Goal: Task Accomplishment & Management: Use online tool/utility

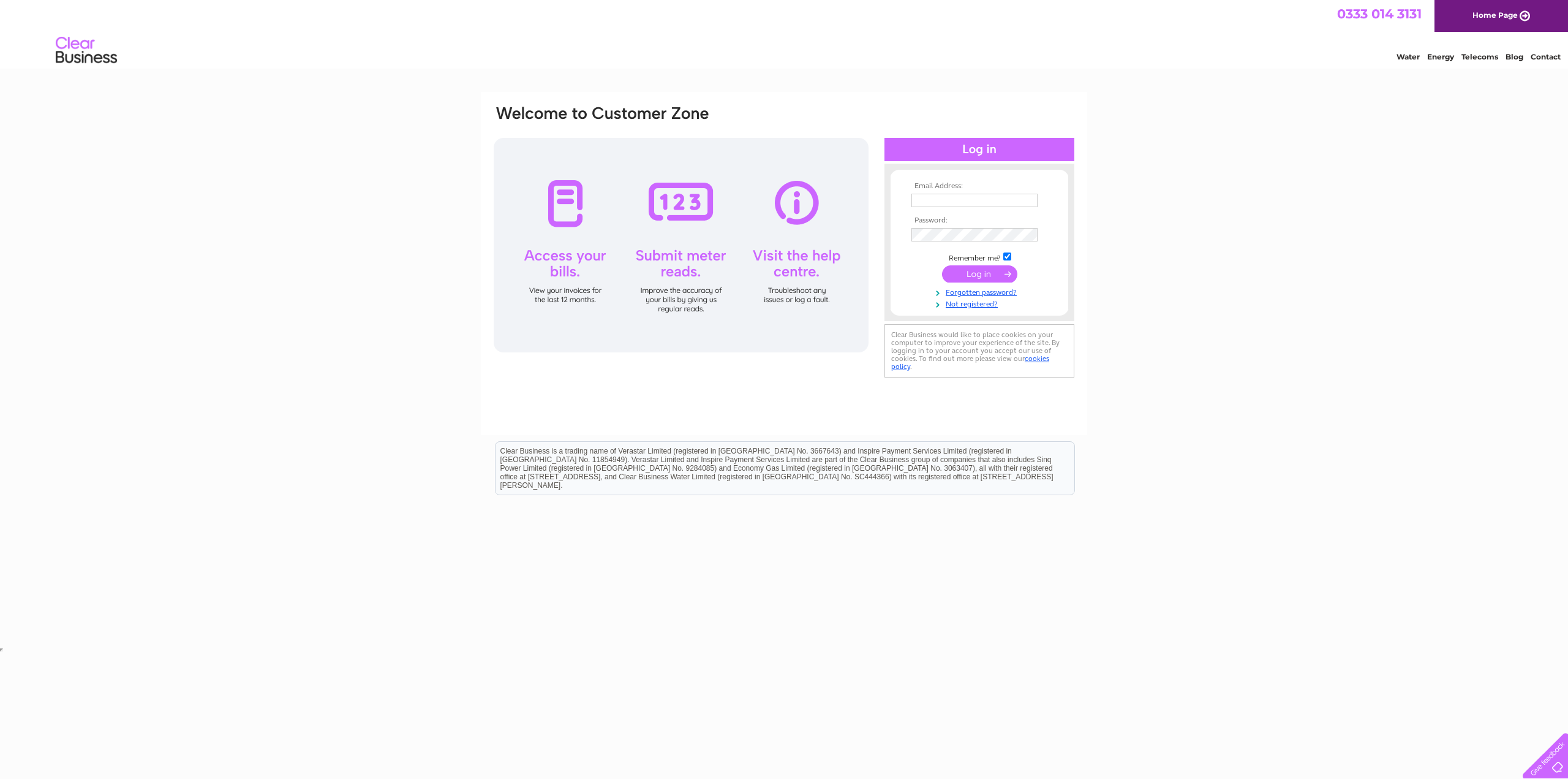
type input "Jerome@avicena.tech"
click at [969, 271] on input "submit" at bounding box center [980, 274] width 75 height 17
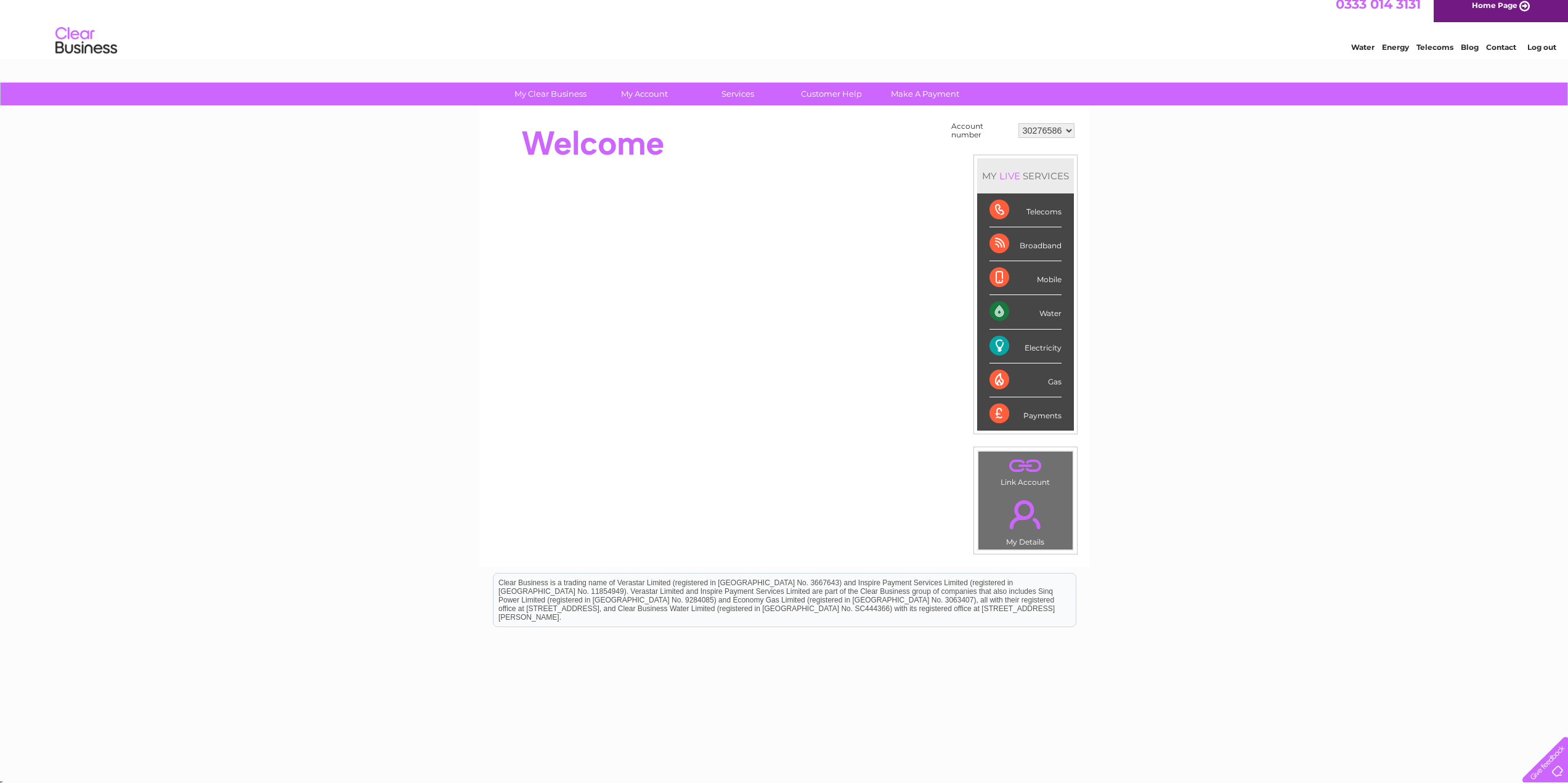
scroll to position [13, 0]
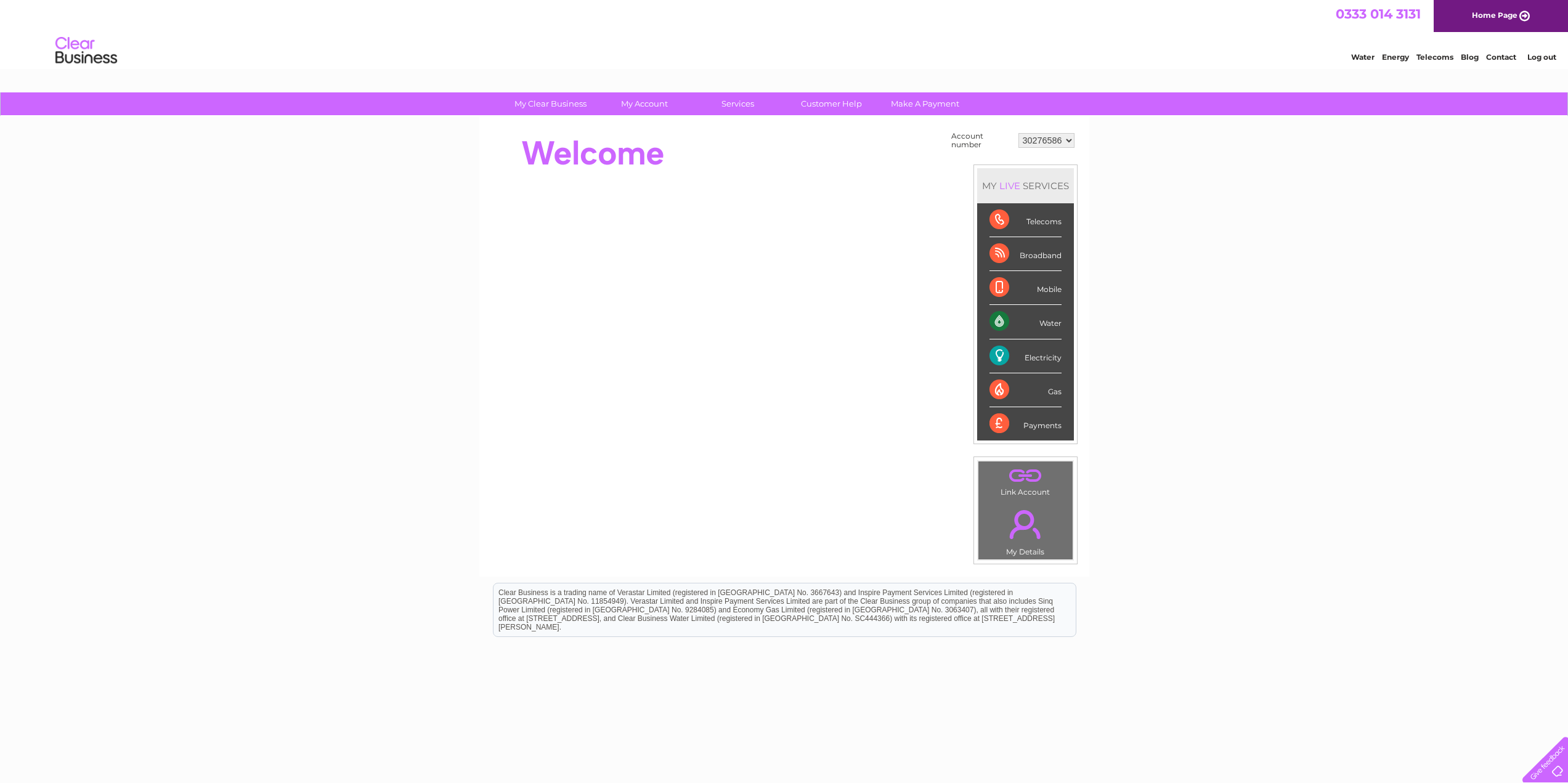
click at [997, 357] on div "Electricity" at bounding box center [1025, 356] width 72 height 34
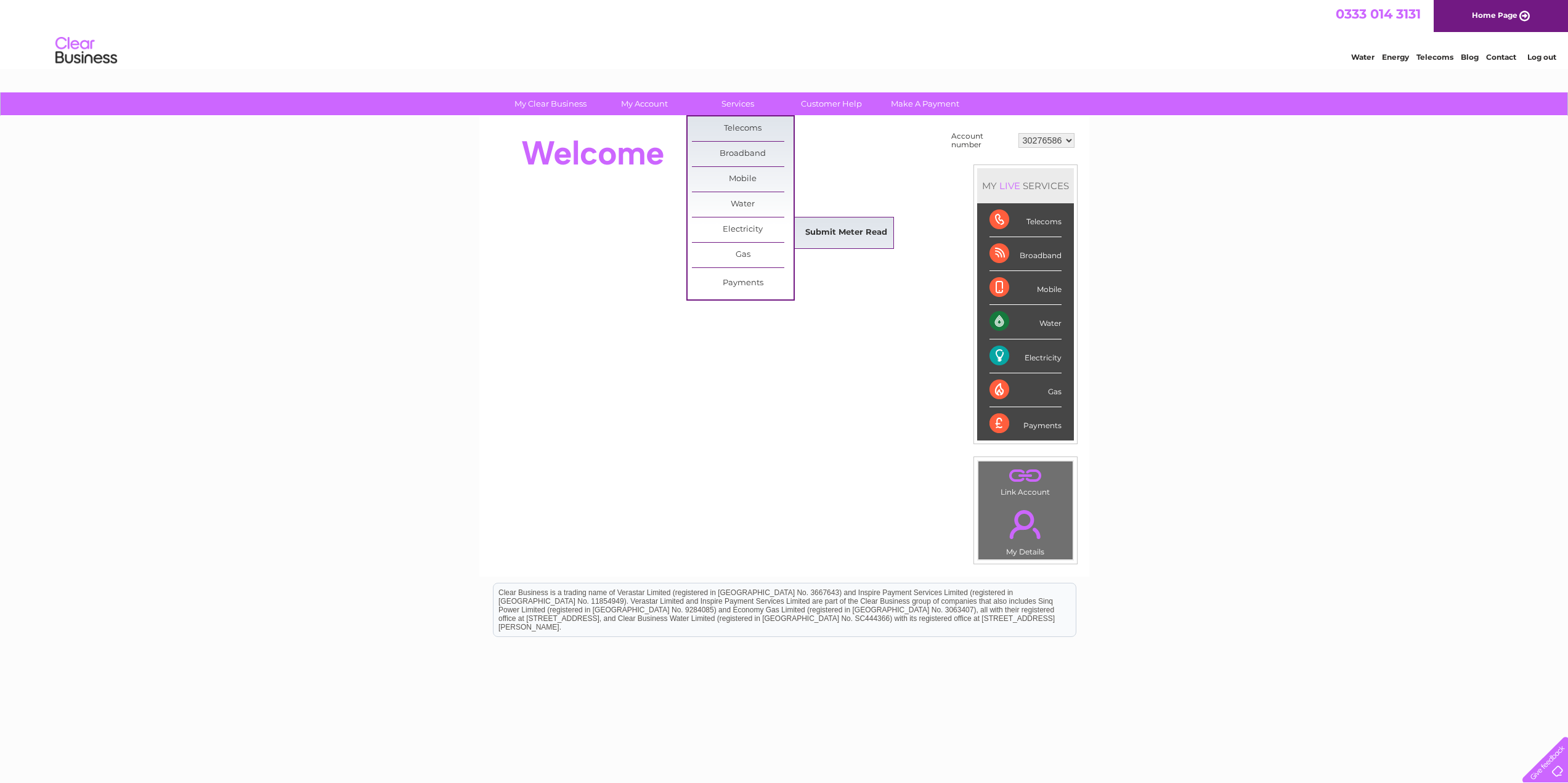
click at [838, 233] on link "Submit Meter Read" at bounding box center [846, 233] width 101 height 25
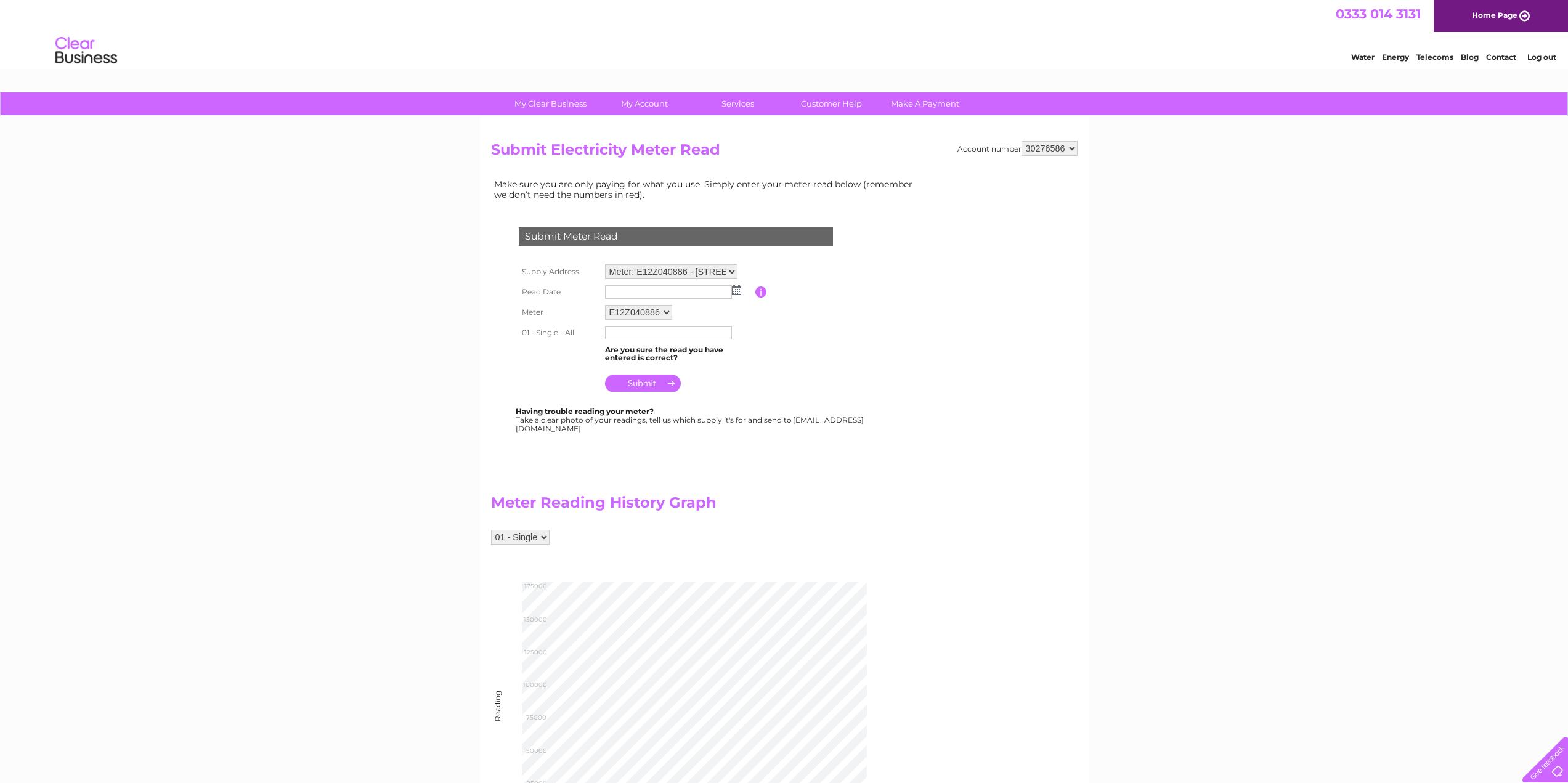
click at [737, 288] on img at bounding box center [736, 290] width 9 height 10
click at [697, 393] on link "28" at bounding box center [694, 397] width 17 height 12
type input "2025/08/28"
click at [650, 336] on input "text" at bounding box center [669, 332] width 127 height 13
type input "172239"
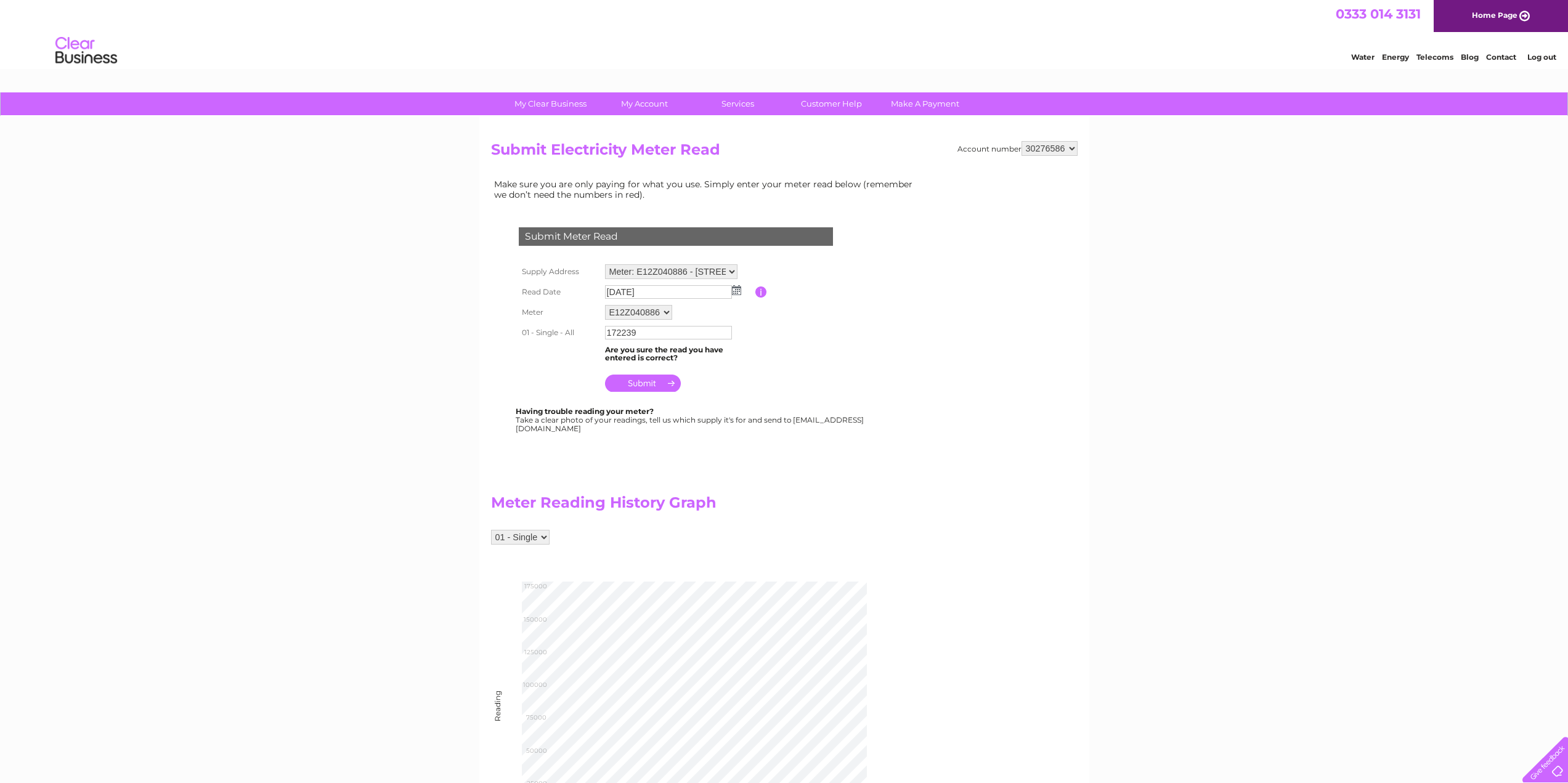
click at [650, 385] on input "submit" at bounding box center [643, 382] width 76 height 17
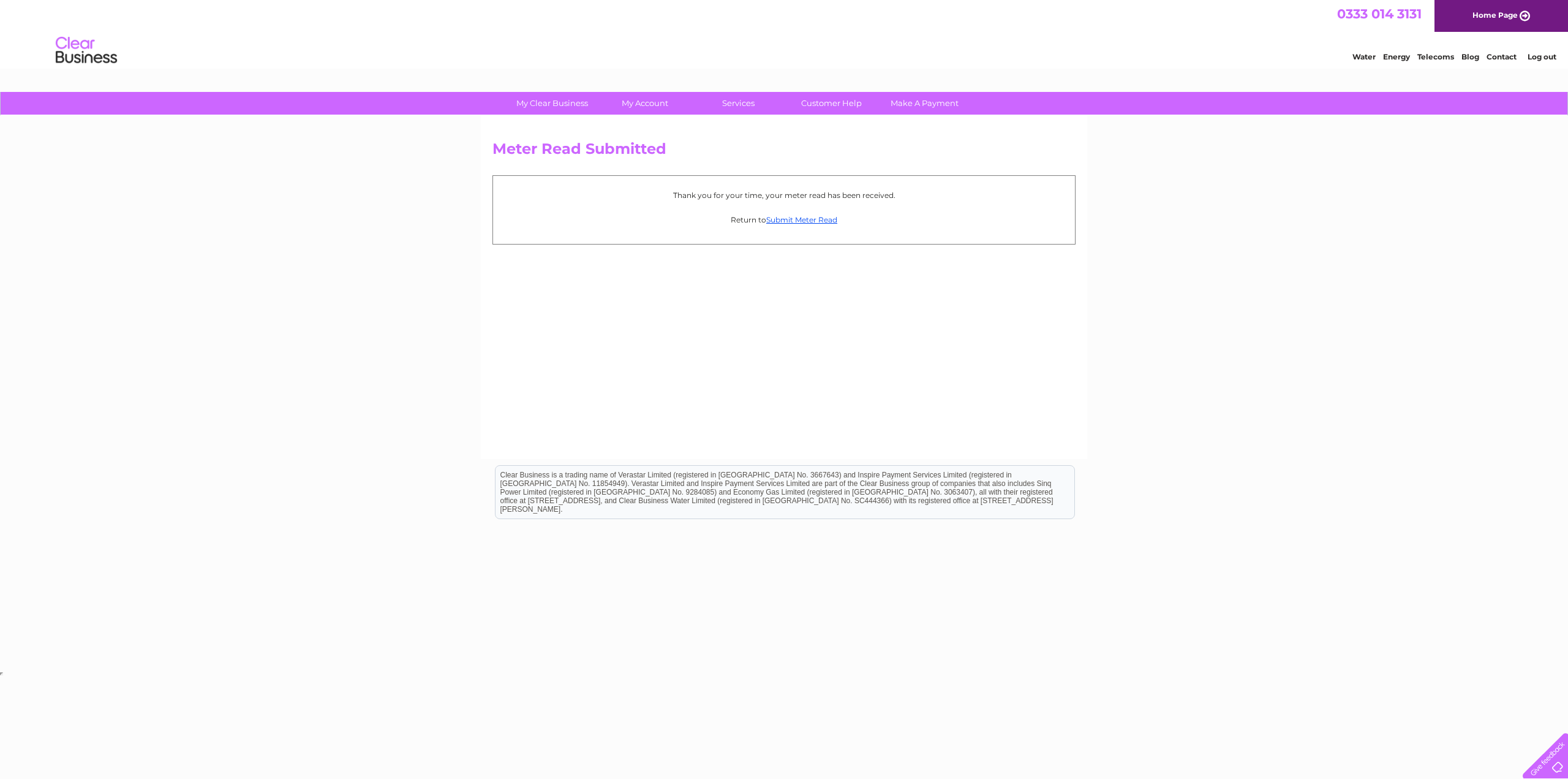
click at [1505, 13] on link "Home Page" at bounding box center [1502, 16] width 134 height 32
